Goal: Information Seeking & Learning: Learn about a topic

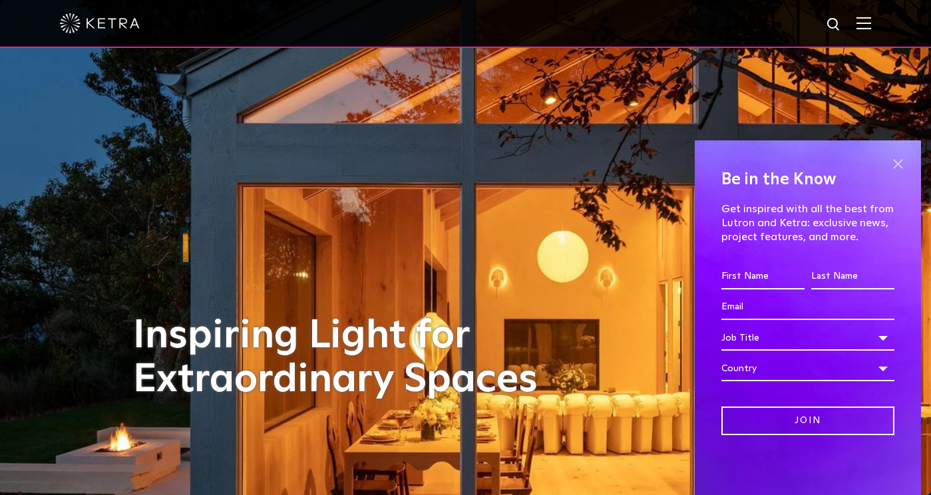
click at [895, 161] on span at bounding box center [898, 164] width 20 height 20
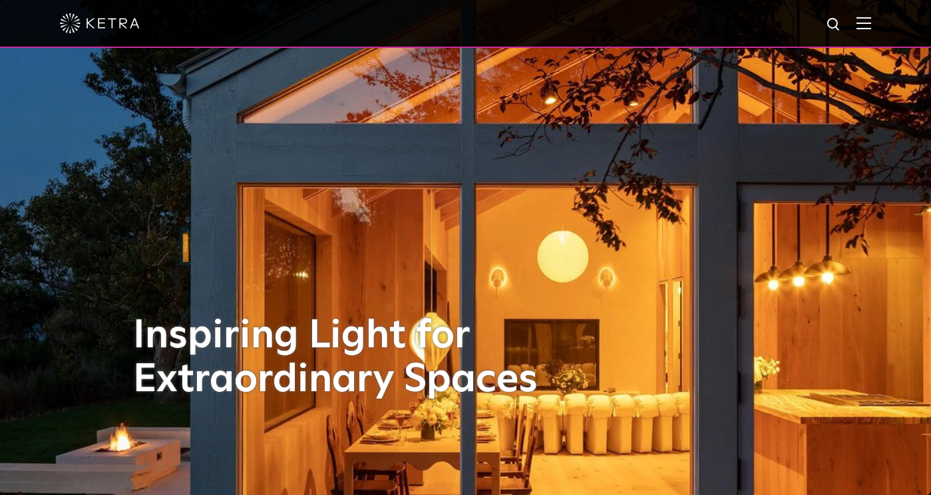
click at [859, 25] on img at bounding box center [864, 23] width 15 height 13
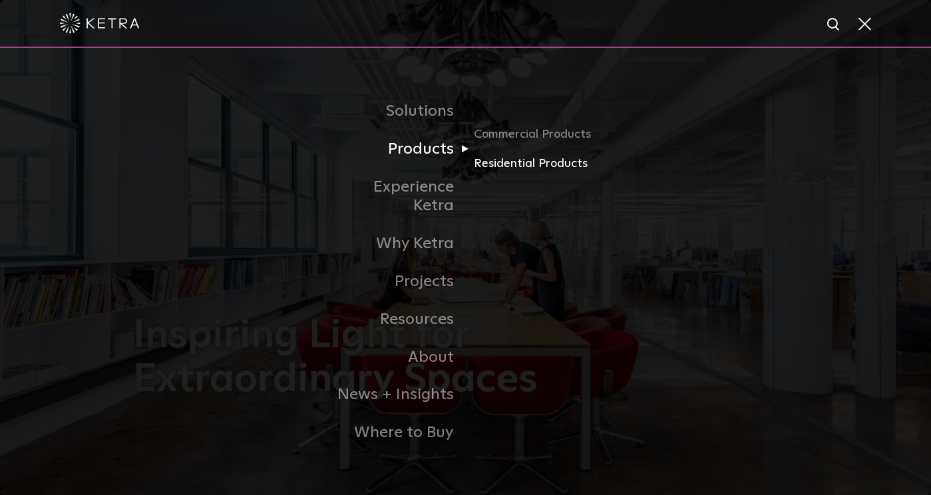
click at [495, 174] on link "Residential Products" at bounding box center [538, 163] width 128 height 19
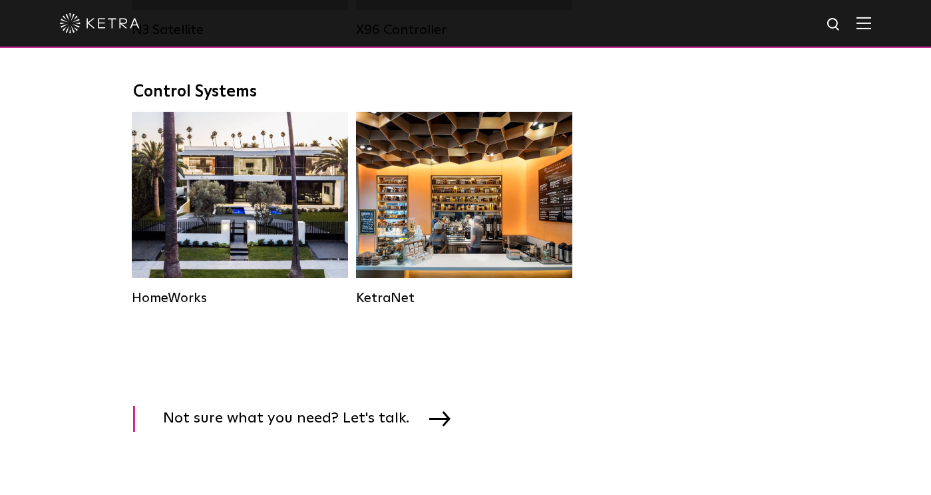
scroll to position [1745, 0]
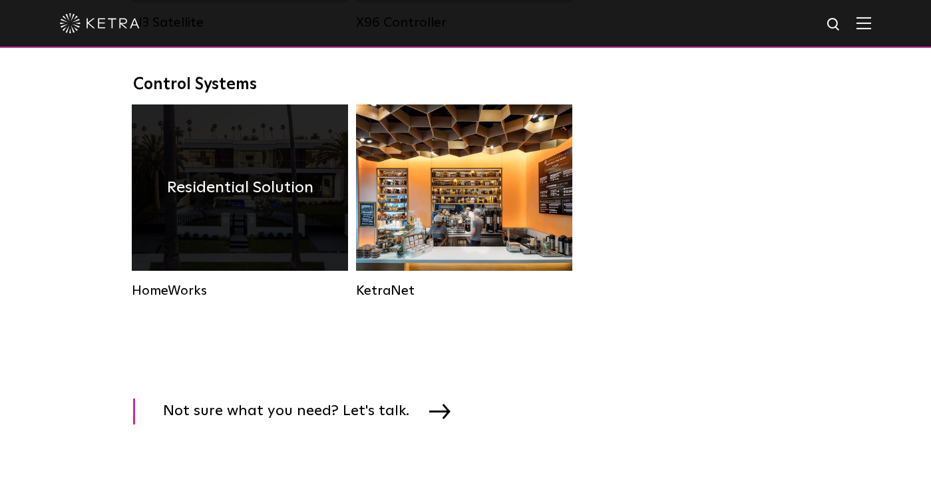
click at [275, 220] on div "Residential Solution" at bounding box center [240, 188] width 216 height 166
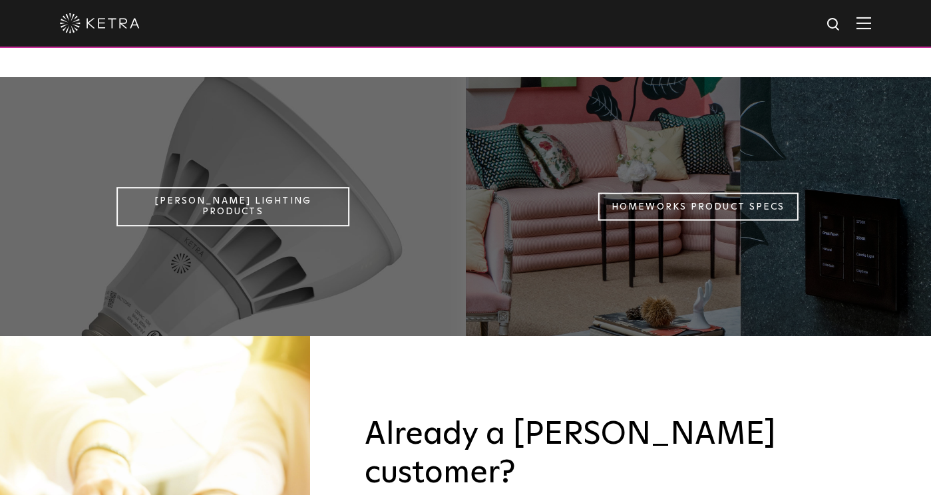
scroll to position [1131, 0]
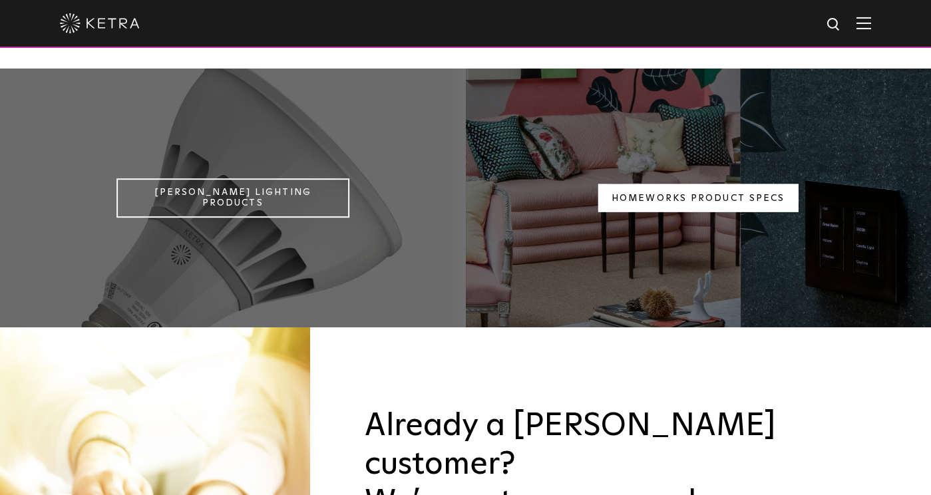
click at [668, 184] on link "Homeworks Product Specs" at bounding box center [698, 198] width 200 height 29
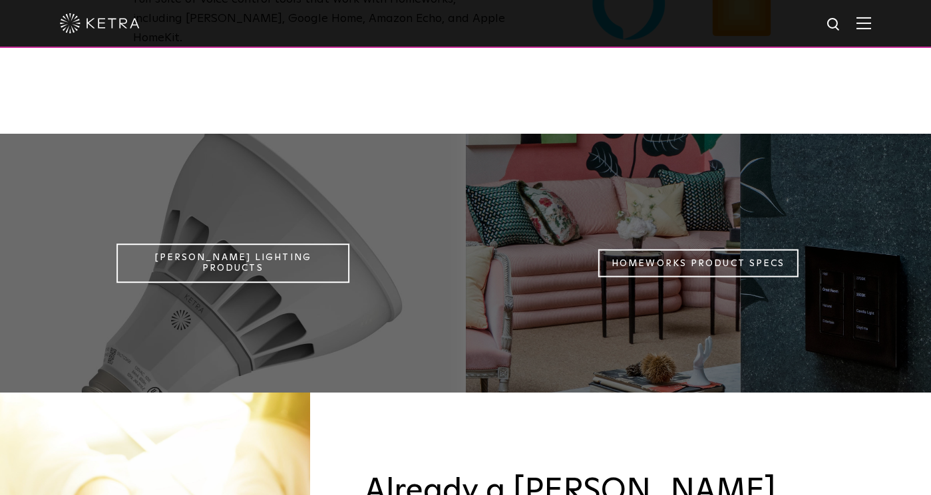
scroll to position [1064, 0]
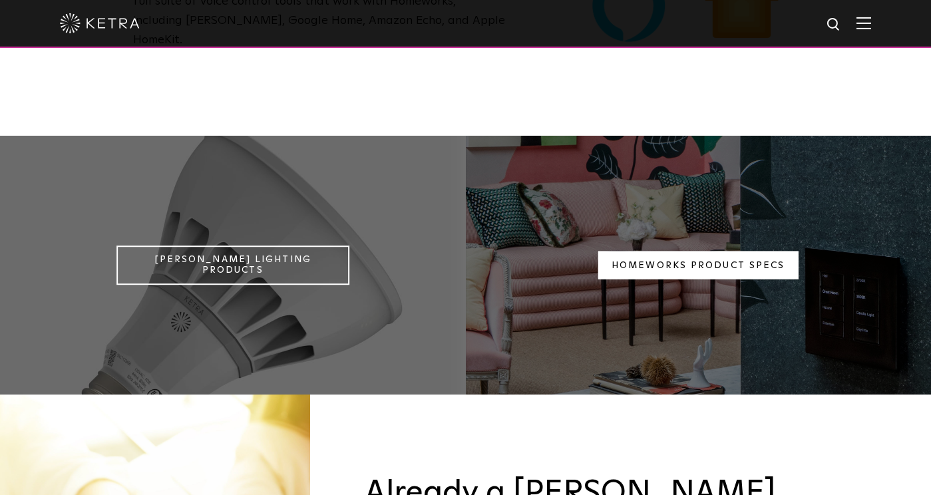
click at [749, 251] on link "Homeworks Product Specs" at bounding box center [698, 265] width 200 height 29
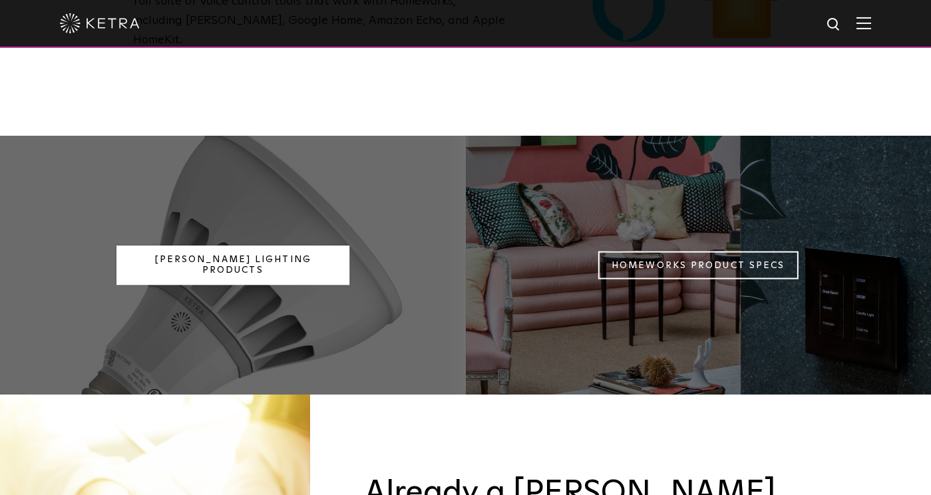
click at [186, 246] on link "Ketra Lighting Products" at bounding box center [232, 266] width 233 height 40
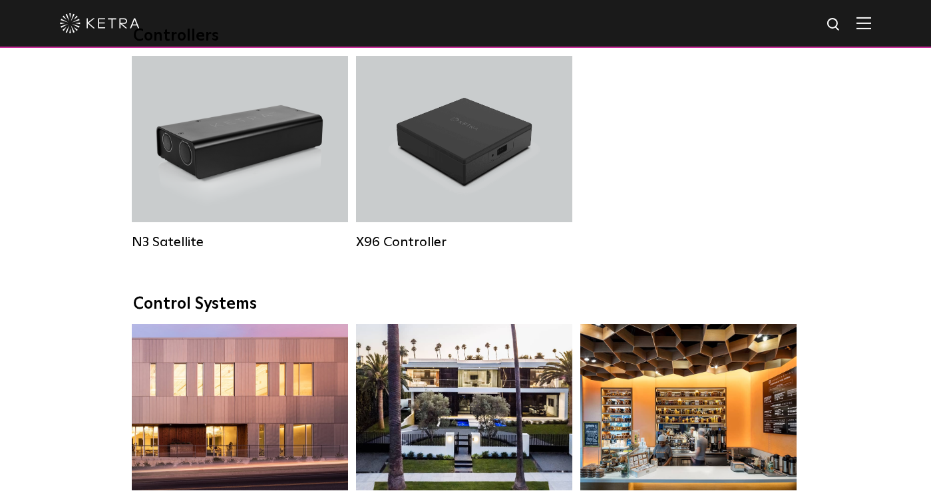
scroll to position [1743, 0]
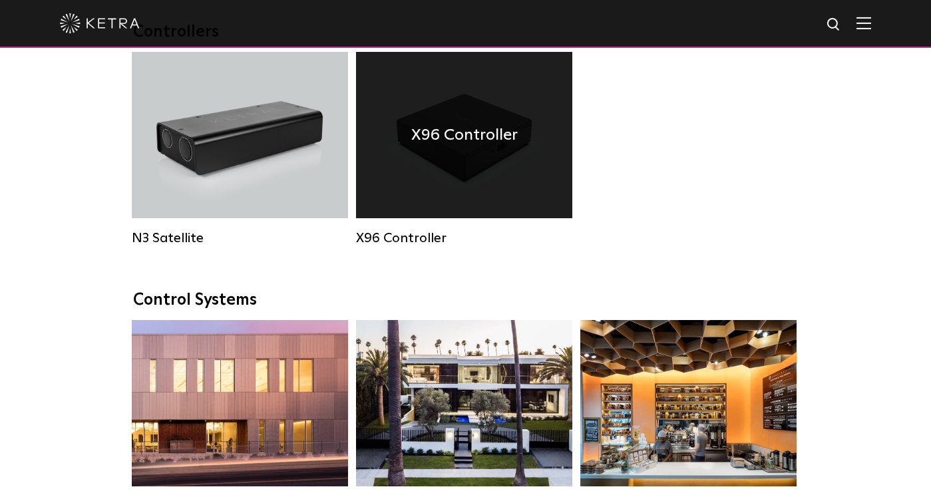
click at [456, 145] on h4 "X96 Controller" at bounding box center [464, 134] width 107 height 25
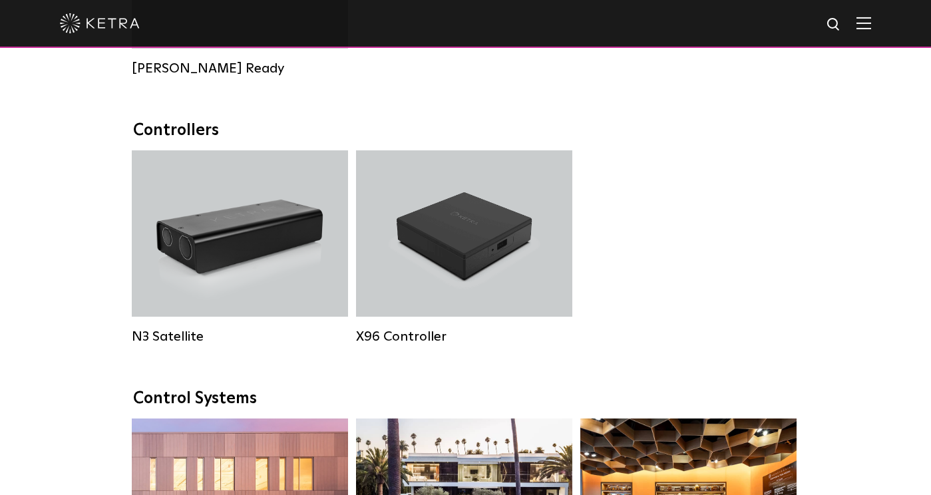
scroll to position [1643, 0]
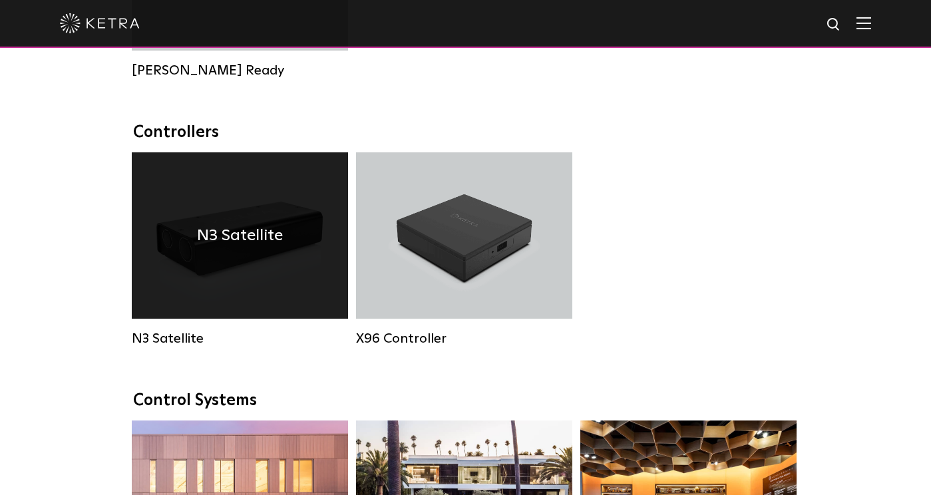
click at [204, 271] on div "N3 Satellite" at bounding box center [240, 235] width 216 height 166
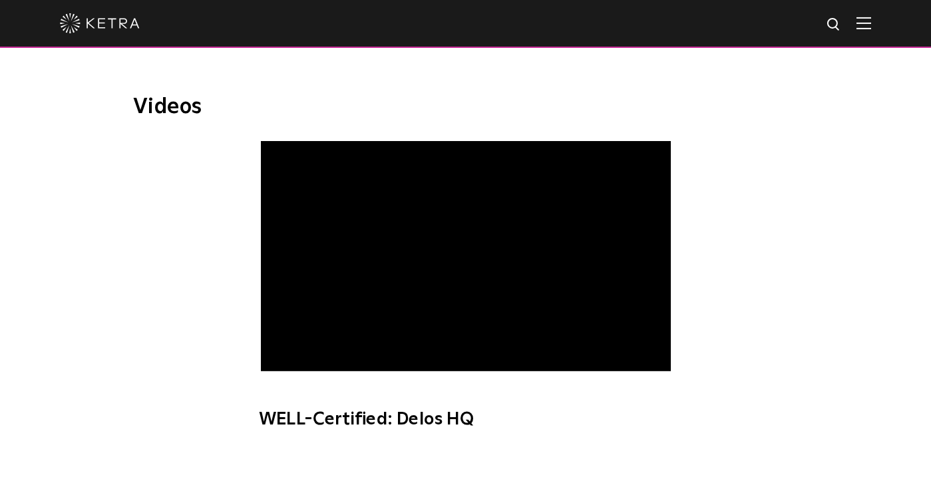
scroll to position [648, 0]
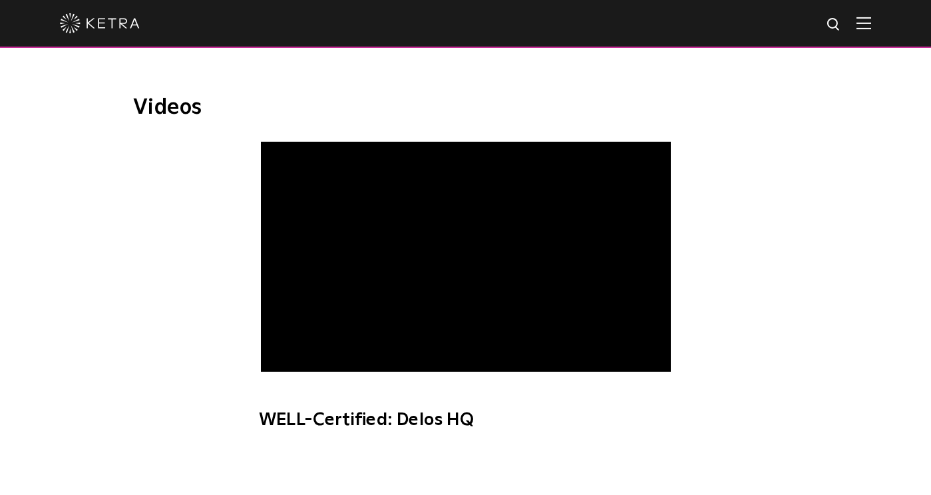
click at [854, 23] on div at bounding box center [465, 23] width 811 height 47
click at [861, 23] on img at bounding box center [864, 23] width 15 height 13
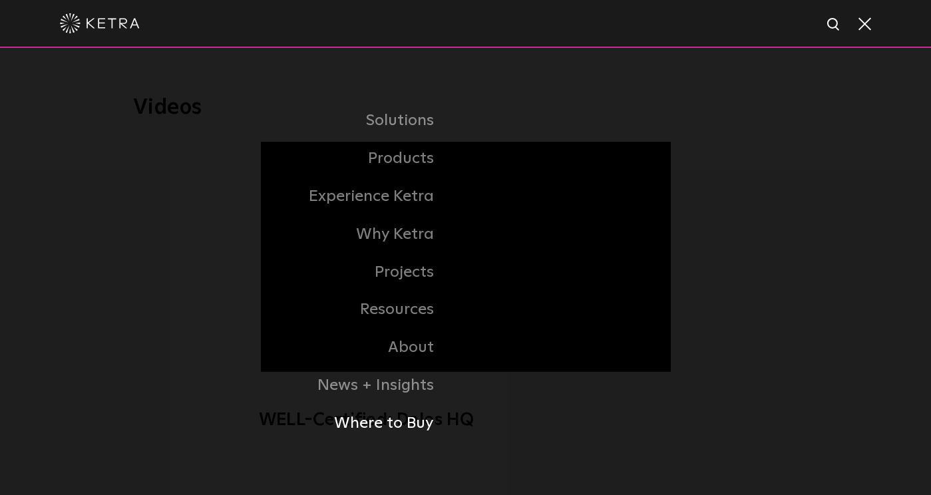
click at [414, 425] on link "Where to Buy" at bounding box center [278, 424] width 376 height 38
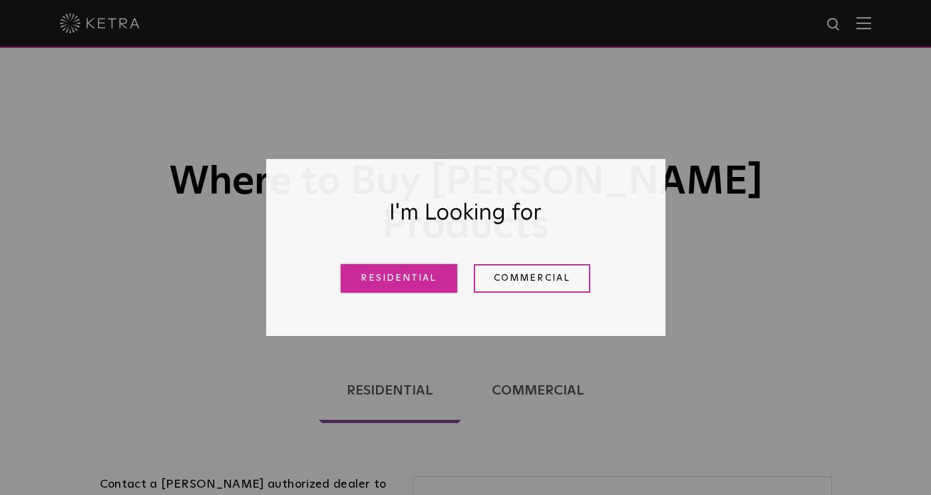
click at [414, 281] on link "Residential" at bounding box center [399, 278] width 116 height 29
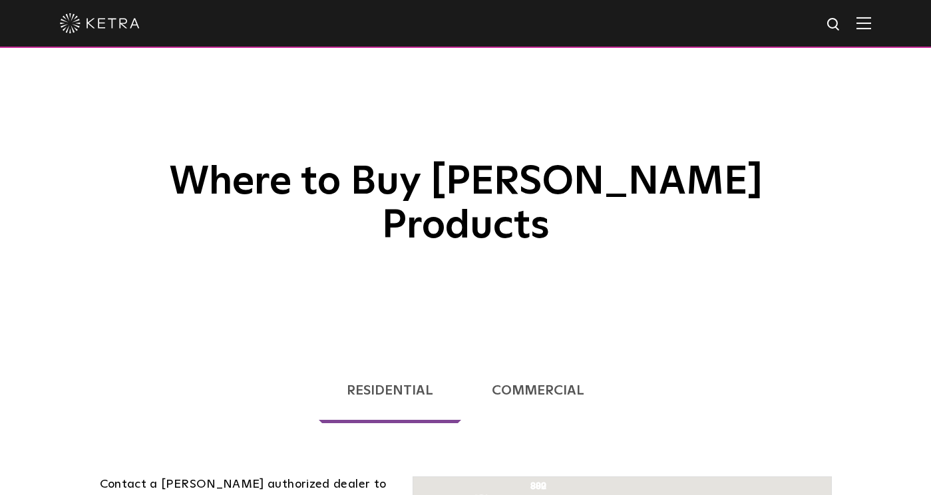
scroll to position [339, 0]
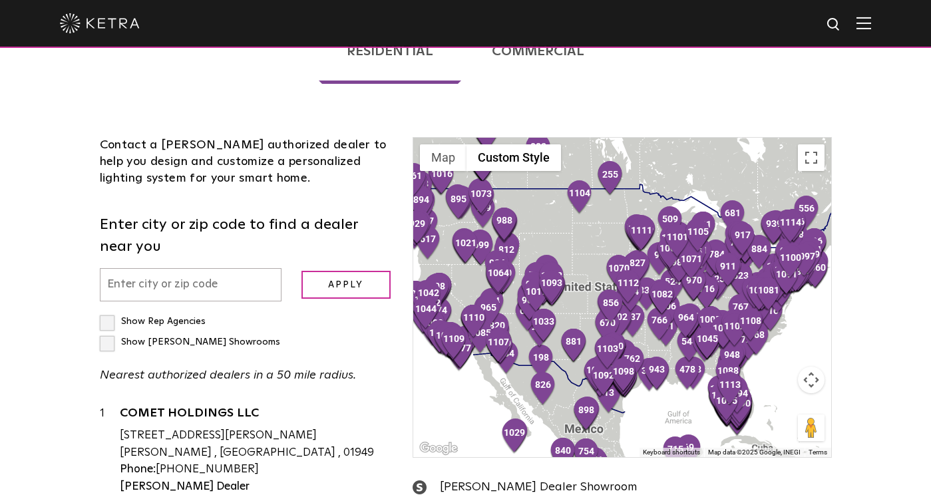
click at [188, 268] on input "text" at bounding box center [191, 285] width 182 height 34
type input "montreal"
click at [359, 271] on input "Apply" at bounding box center [346, 285] width 89 height 29
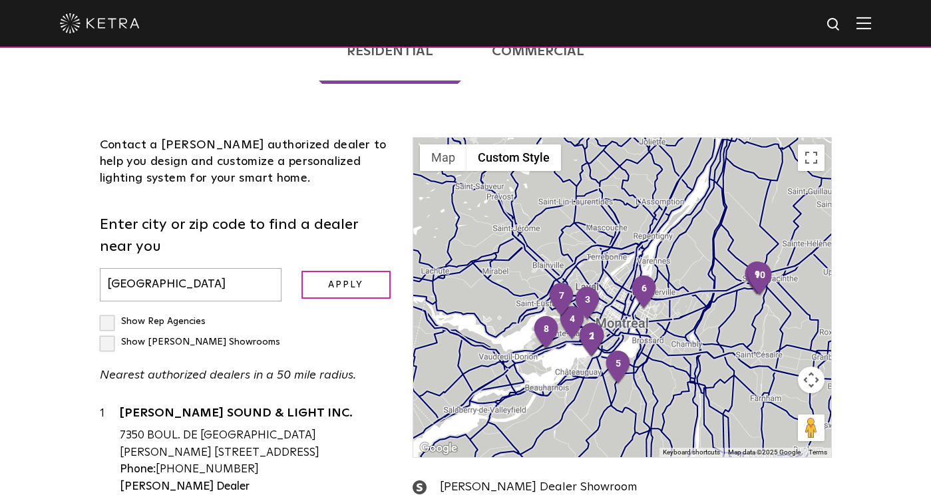
click at [856, 21] on div at bounding box center [465, 23] width 811 height 47
click at [865, 25] on img at bounding box center [864, 23] width 15 height 13
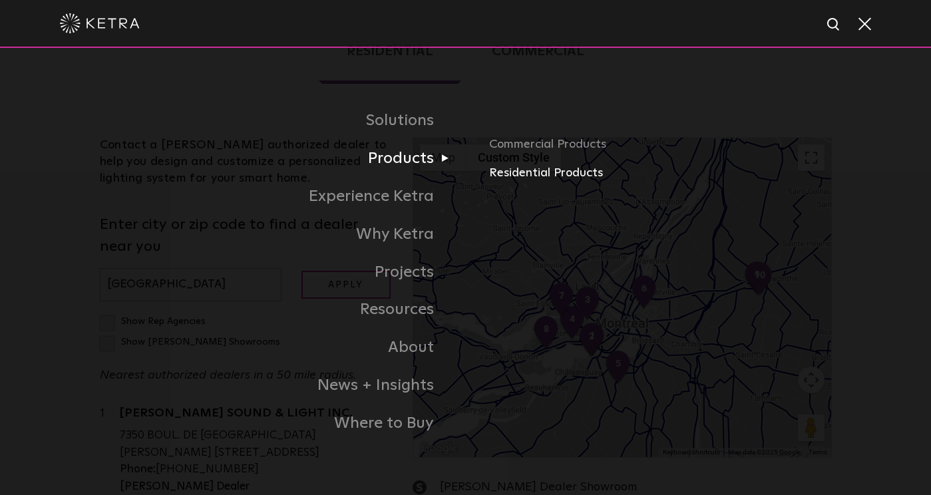
click at [519, 172] on link "Residential Products" at bounding box center [665, 173] width 352 height 19
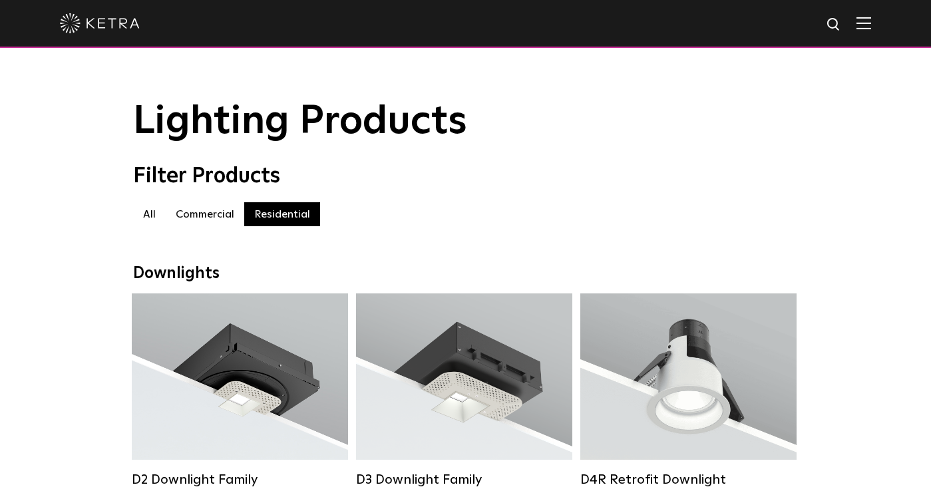
click at [217, 210] on label "Commercial" at bounding box center [205, 214] width 79 height 24
click at [152, 208] on label "All" at bounding box center [149, 214] width 33 height 24
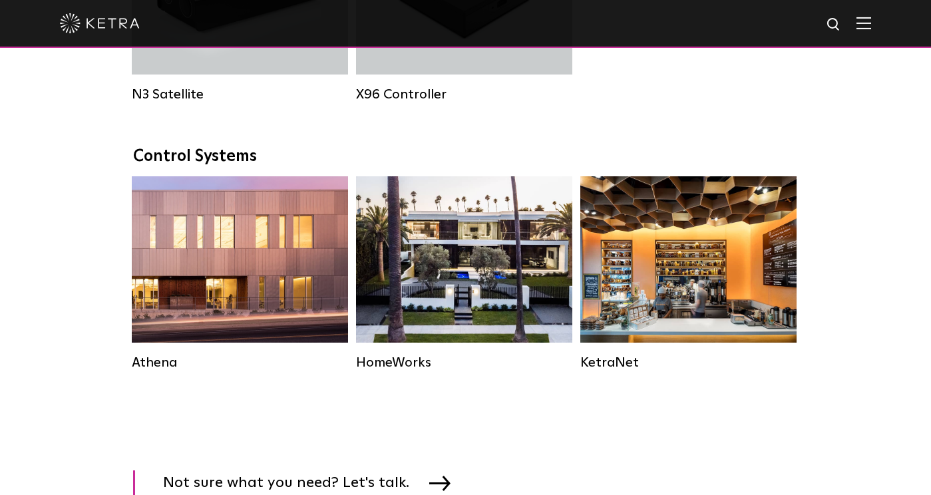
scroll to position [1959, 0]
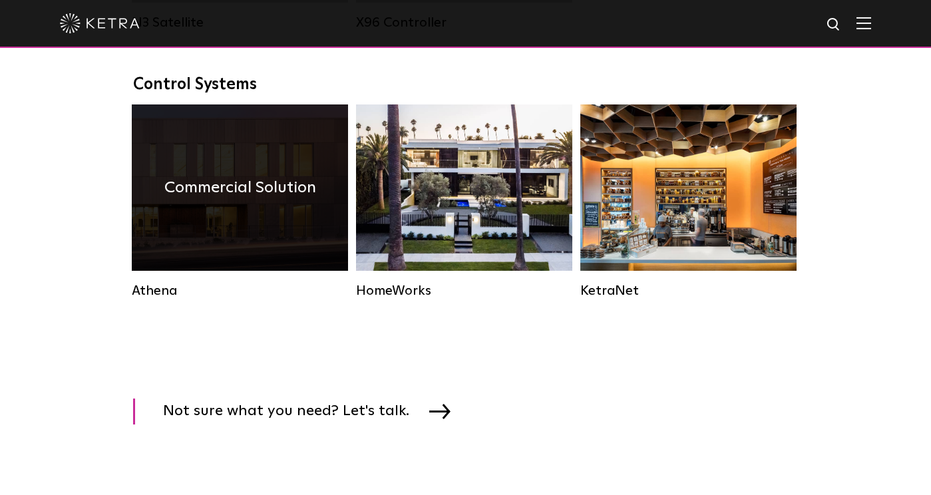
click at [253, 190] on h4 "Commercial Solution" at bounding box center [240, 187] width 152 height 25
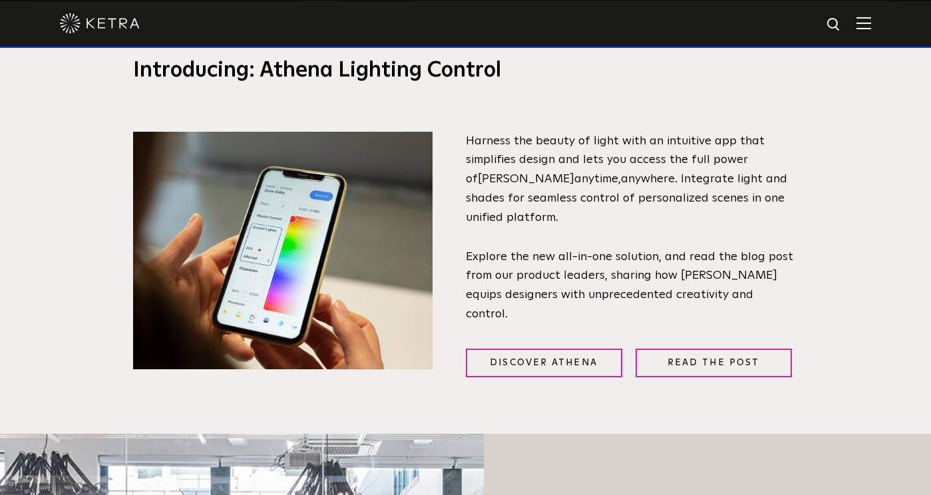
scroll to position [496, 0]
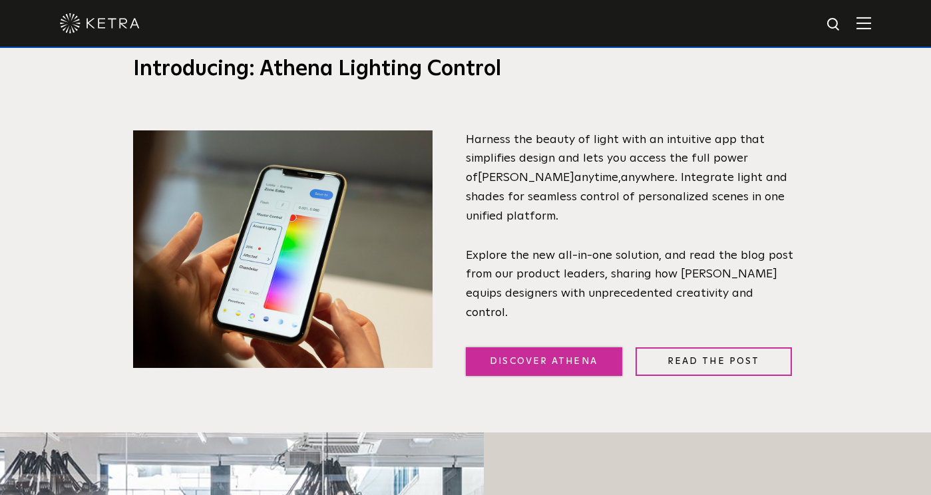
click at [516, 359] on link "Discover Athena" at bounding box center [544, 361] width 156 height 29
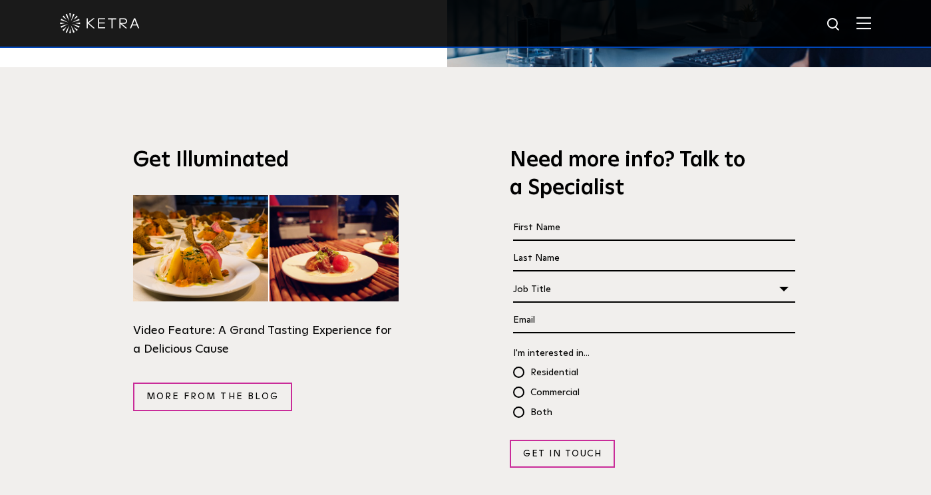
scroll to position [2626, 0]
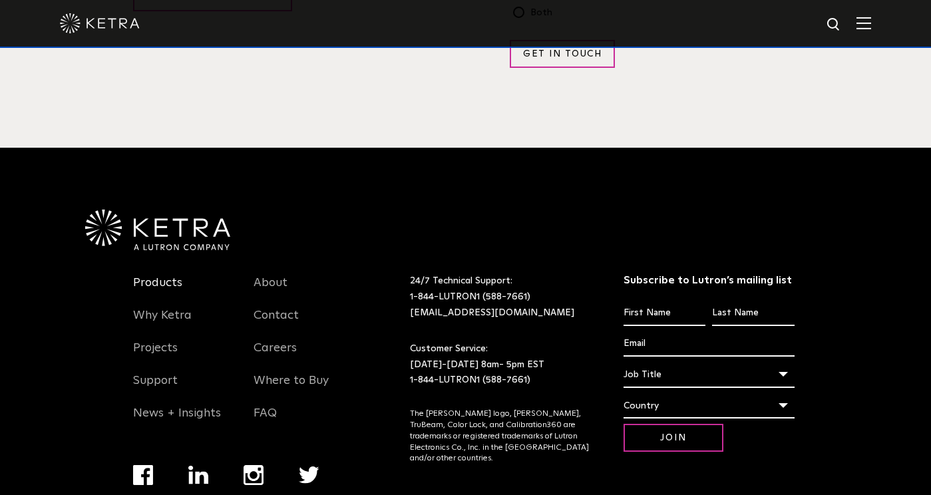
click at [170, 276] on link "Products" at bounding box center [157, 291] width 49 height 31
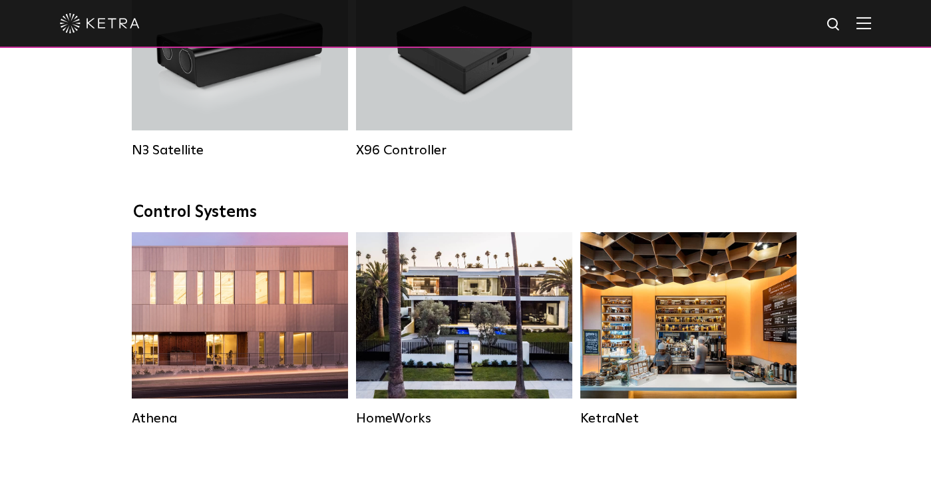
scroll to position [1832, 0]
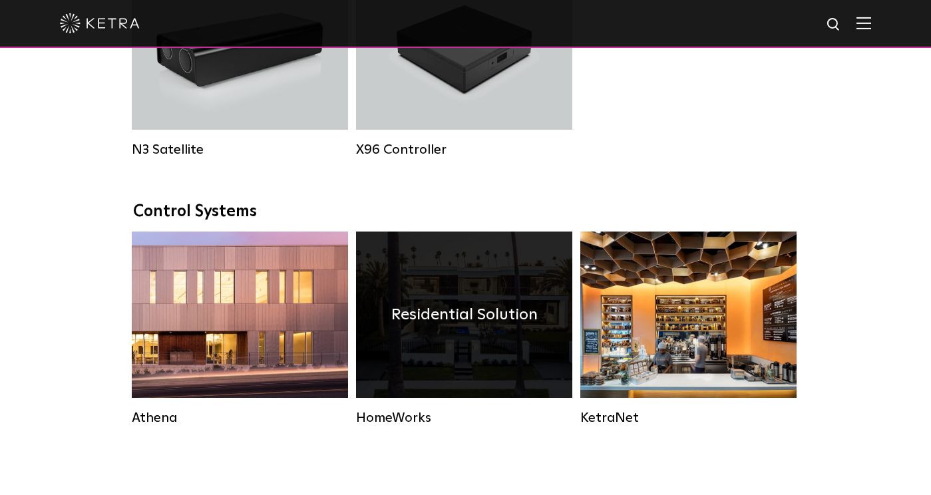
click at [458, 320] on h4 "Residential Solution" at bounding box center [464, 314] width 146 height 25
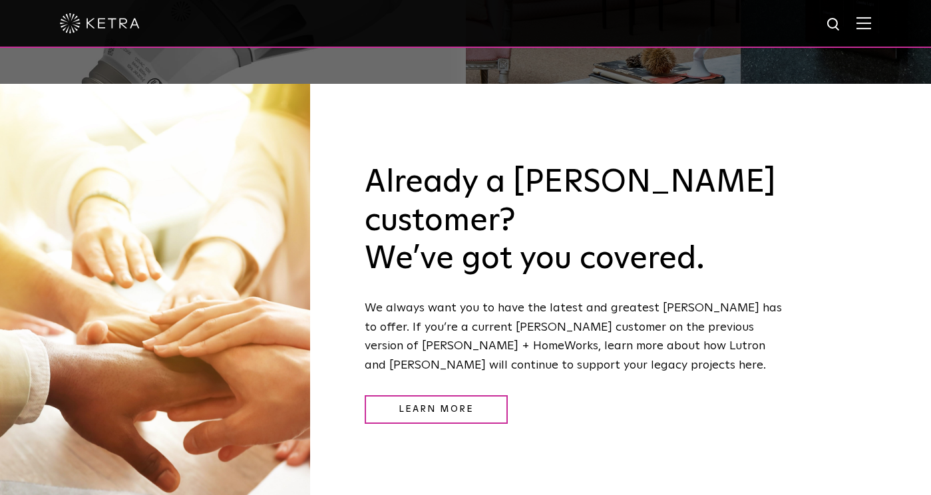
scroll to position [1369, 0]
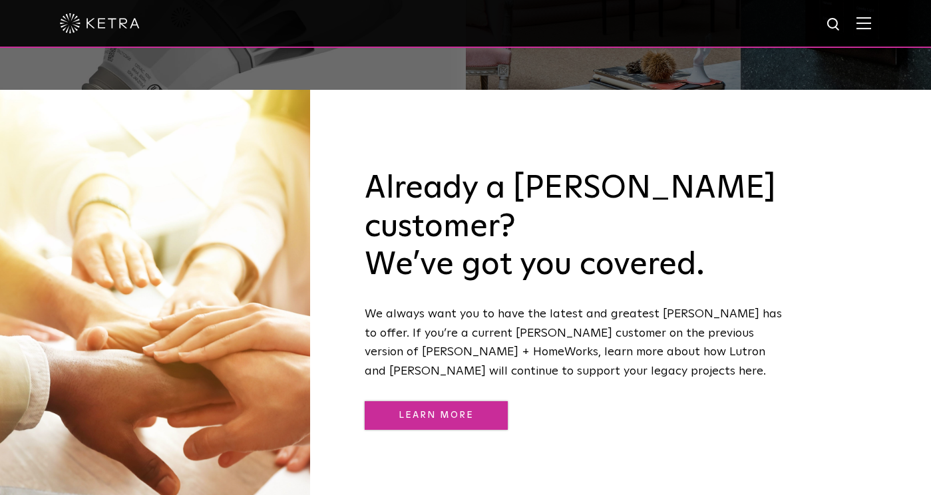
click at [401, 401] on link "Learn More" at bounding box center [436, 415] width 143 height 29
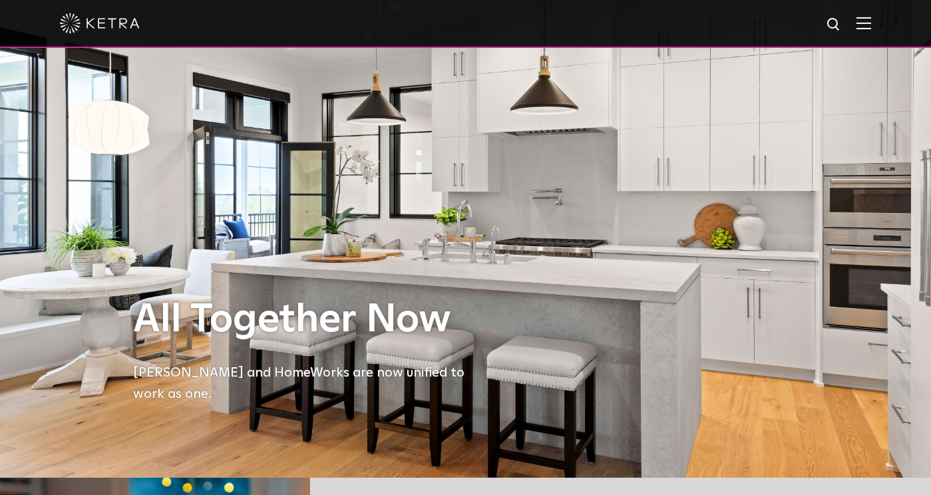
scroll to position [14, 0]
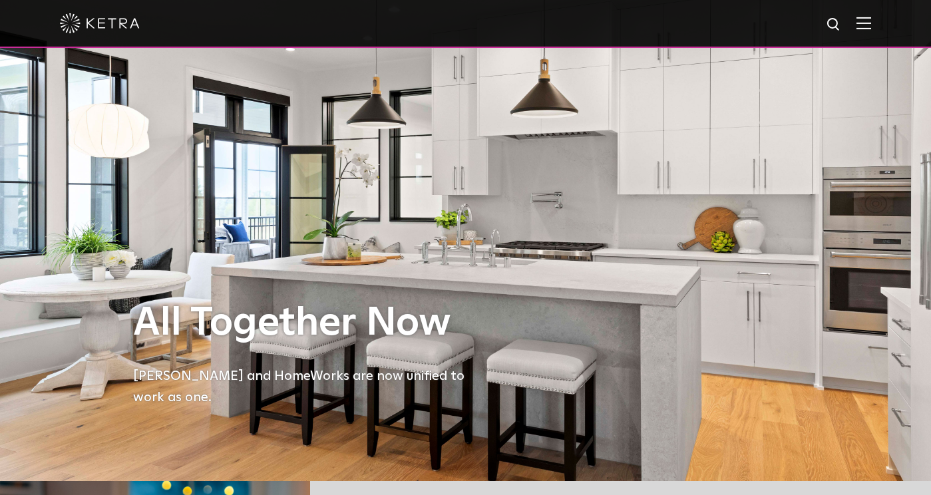
click at [318, 173] on div "All Together Now Ketra and HomeWorks are now unified to work as one." at bounding box center [466, 233] width 666 height 495
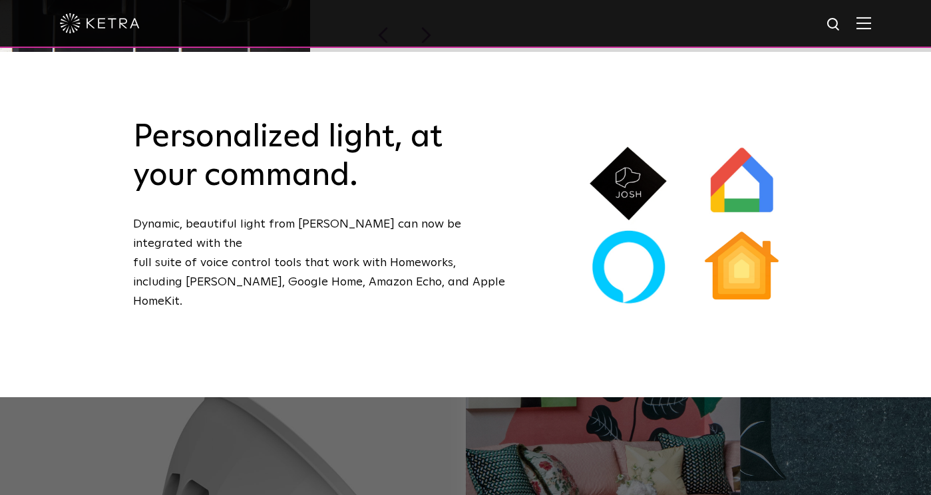
scroll to position [800, 0]
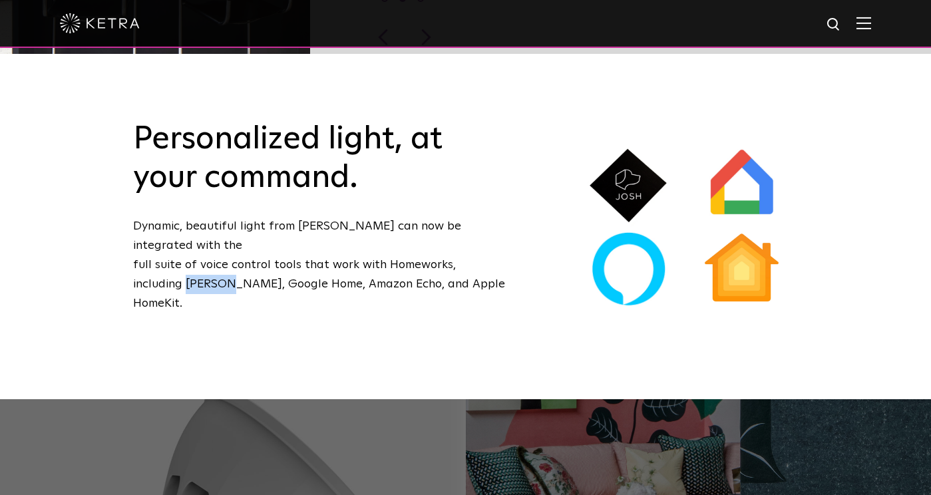
drag, startPoint x: 135, startPoint y: 244, endPoint x: 170, endPoint y: 244, distance: 35.3
click at [170, 244] on p "Dynamic, beautiful light from Ketra can now be integrated with the full suite o…" at bounding box center [319, 265] width 373 height 96
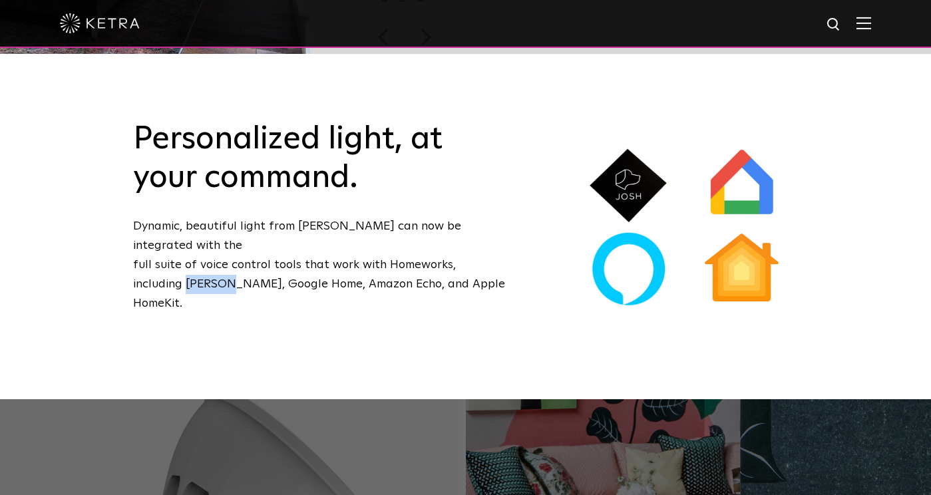
copy p "Josh.AI"
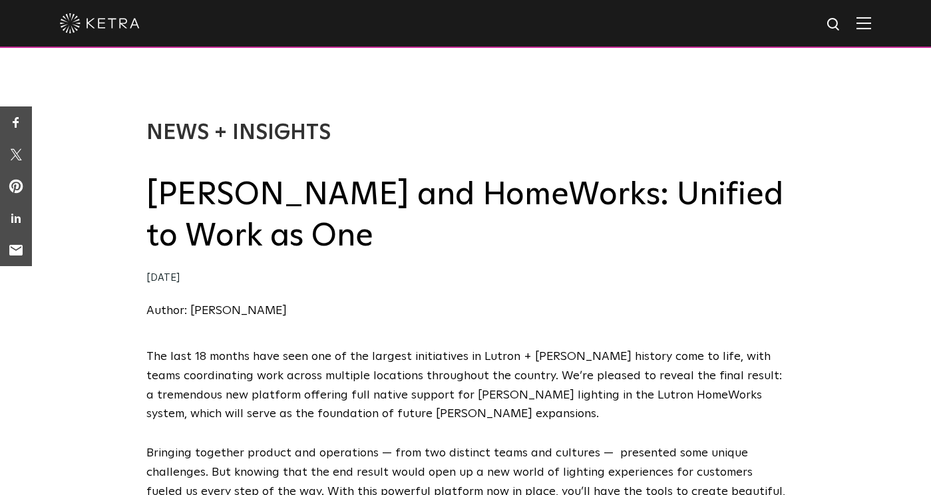
click at [866, 22] on img at bounding box center [864, 23] width 15 height 13
